Goal: Information Seeking & Learning: Learn about a topic

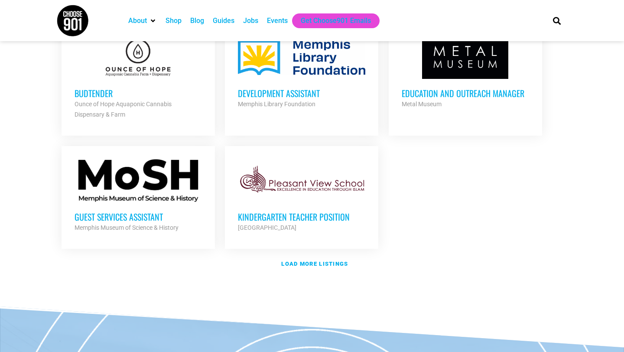
scroll to position [987, 0]
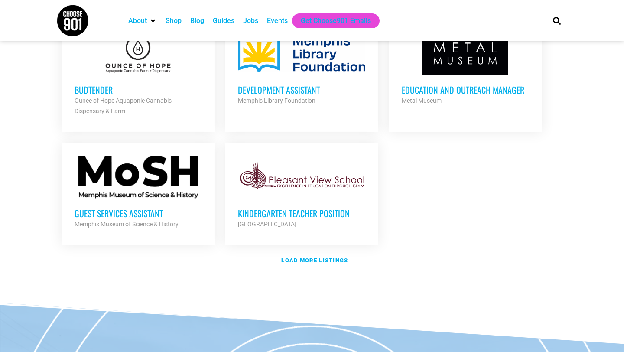
click at [104, 89] on h3 "Budtender" at bounding box center [137, 89] width 127 height 11
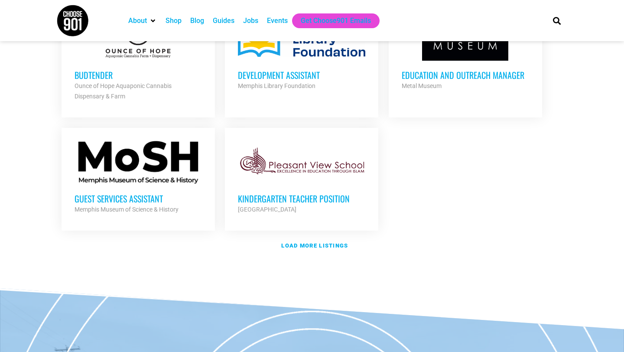
scroll to position [1003, 0]
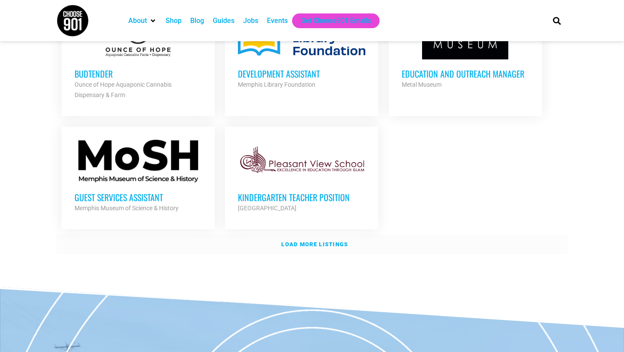
click at [315, 241] on strong "Load more listings" at bounding box center [314, 244] width 67 height 6
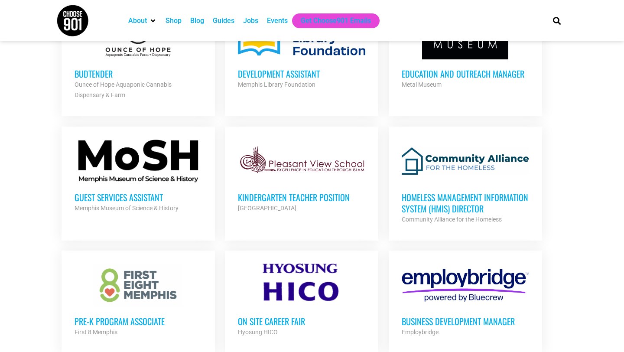
click at [127, 146] on div at bounding box center [137, 160] width 127 height 43
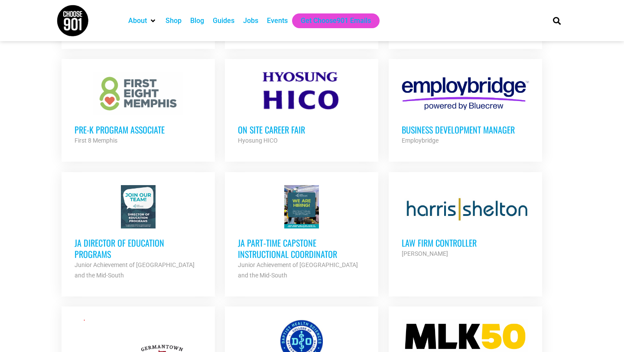
scroll to position [1202, 0]
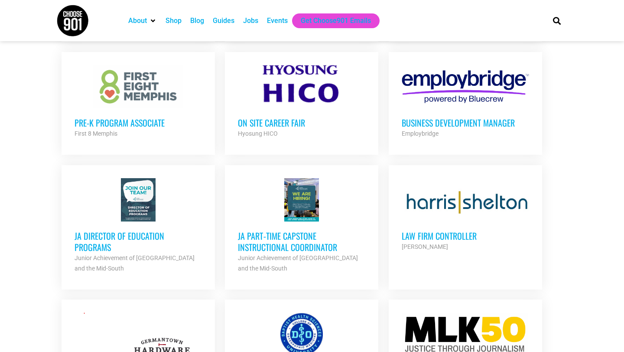
click at [281, 122] on h3 "On Site Career Fair" at bounding box center [301, 122] width 127 height 11
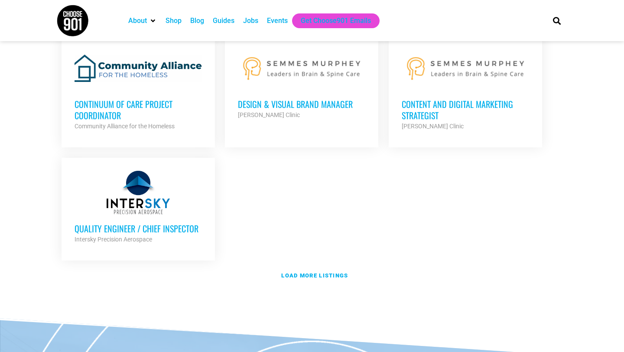
scroll to position [1878, 0]
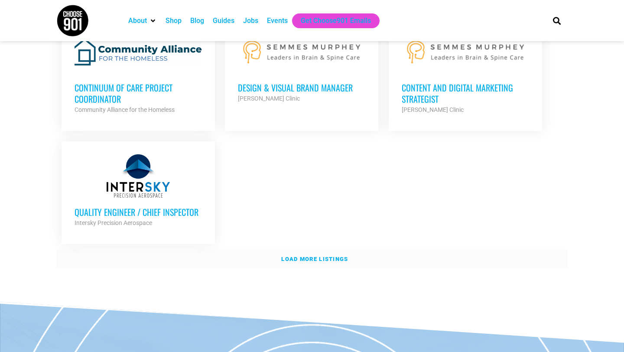
click at [308, 255] on strong "Load more listings" at bounding box center [314, 258] width 67 height 6
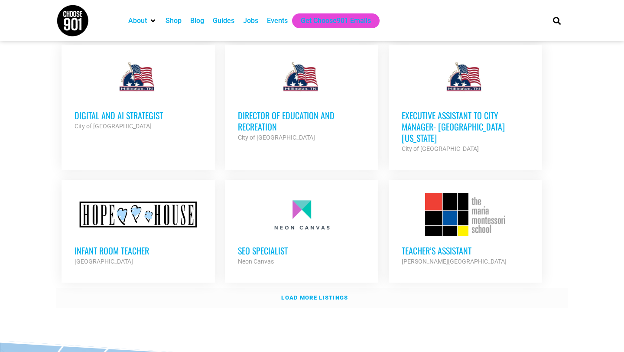
scroll to position [2640, 0]
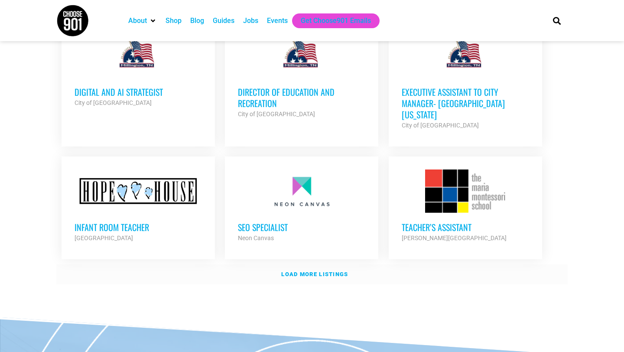
click at [310, 264] on link "Load more listings" at bounding box center [311, 274] width 511 height 20
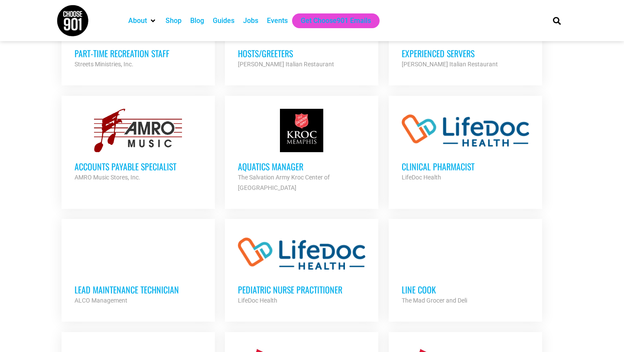
scroll to position [3177, 0]
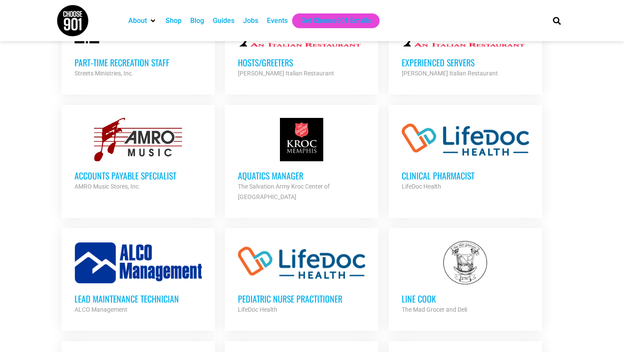
click at [431, 284] on div "Line Cook The Mad Grocer and Deli Partner Org" at bounding box center [464, 299] width 127 height 30
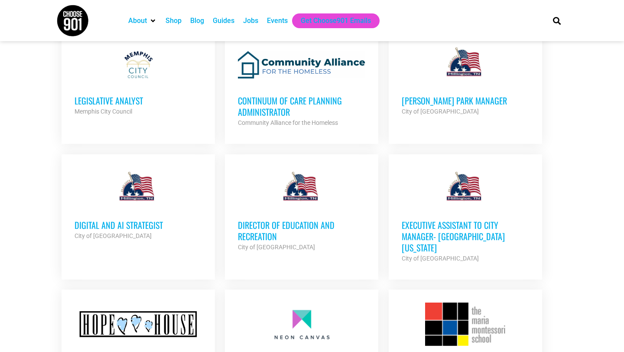
scroll to position [2506, 0]
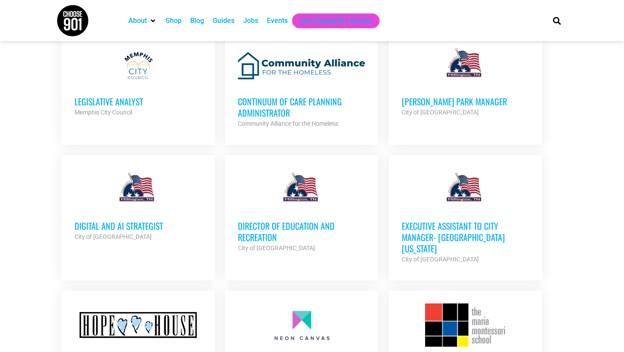
click at [252, 18] on div "Jobs" at bounding box center [250, 21] width 15 height 10
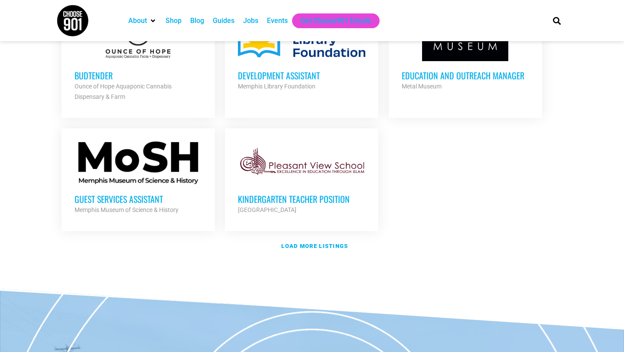
scroll to position [1000, 0]
